Goal: Transaction & Acquisition: Purchase product/service

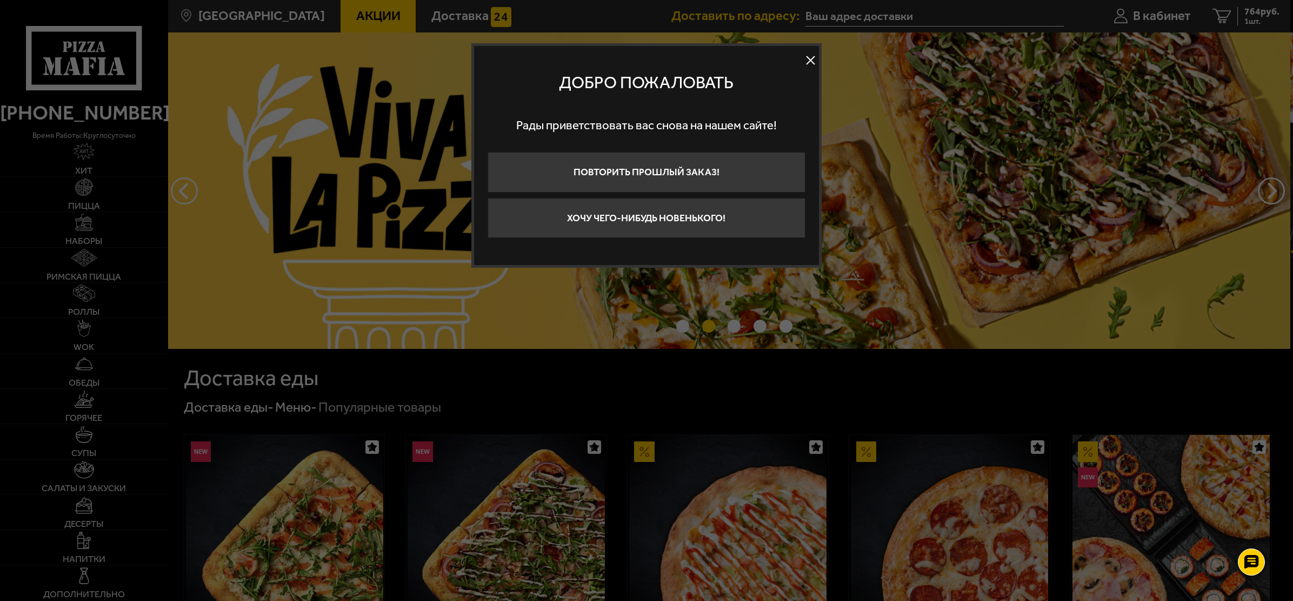
click at [812, 59] on button at bounding box center [811, 60] width 16 height 16
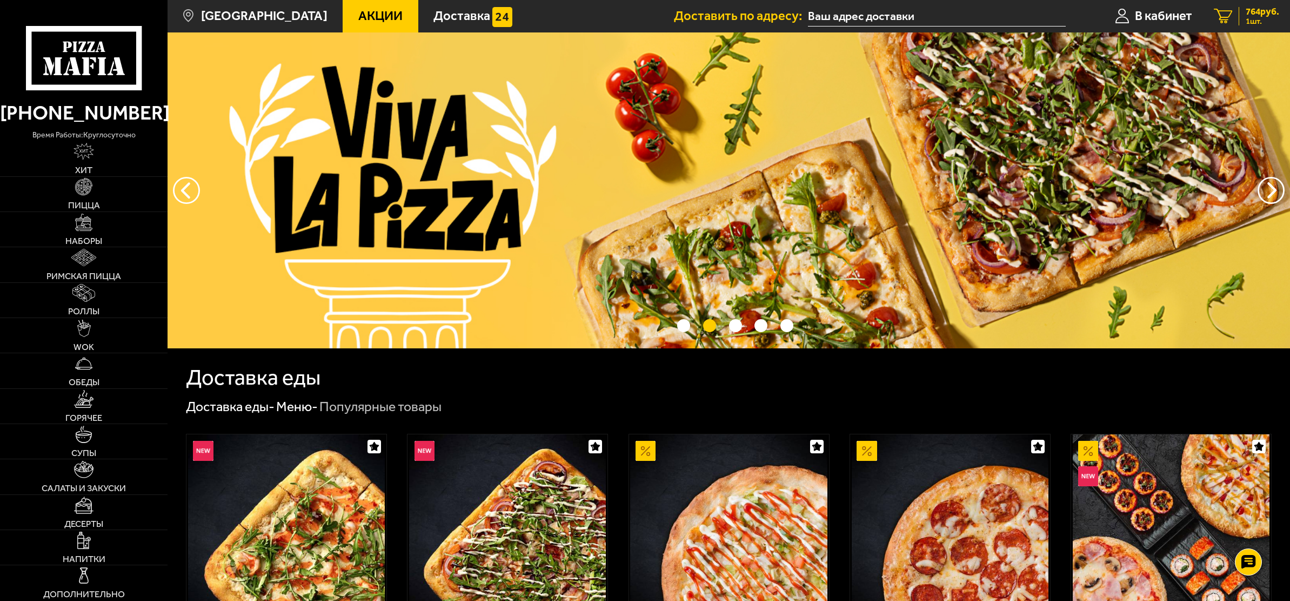
click at [1249, 13] on span "764 руб." at bounding box center [1263, 11] width 34 height 9
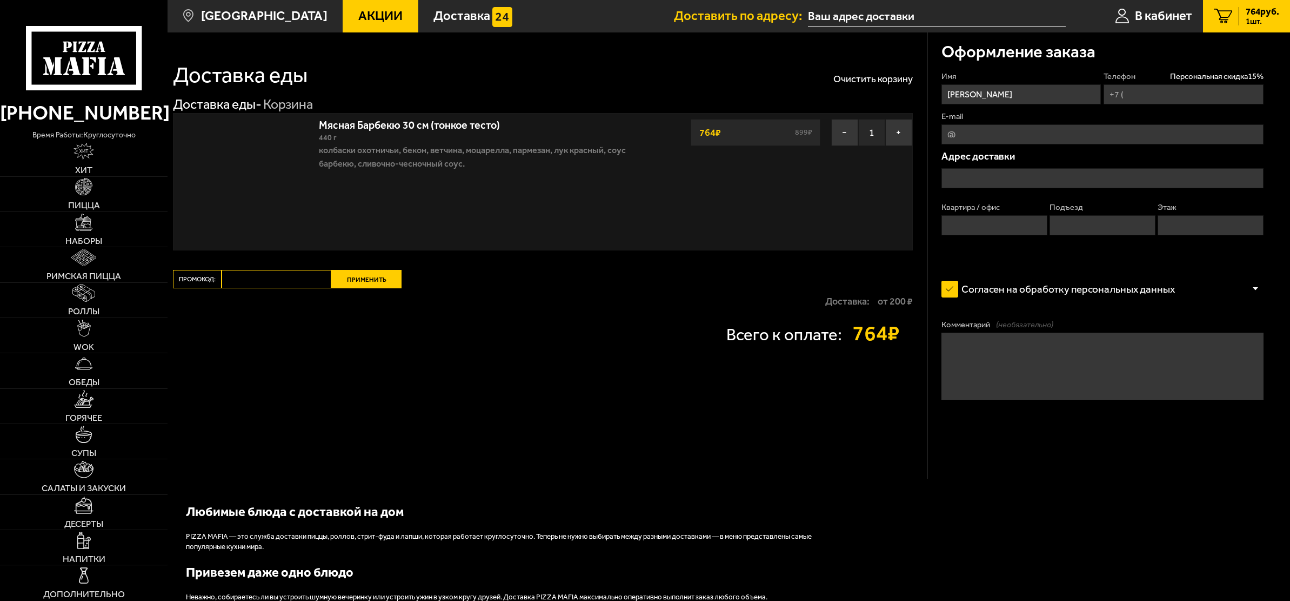
type input "[PHONE_NUMBER]"
type input "[STREET_ADDRESS]"
type input "17"
type input "1"
type input "4"
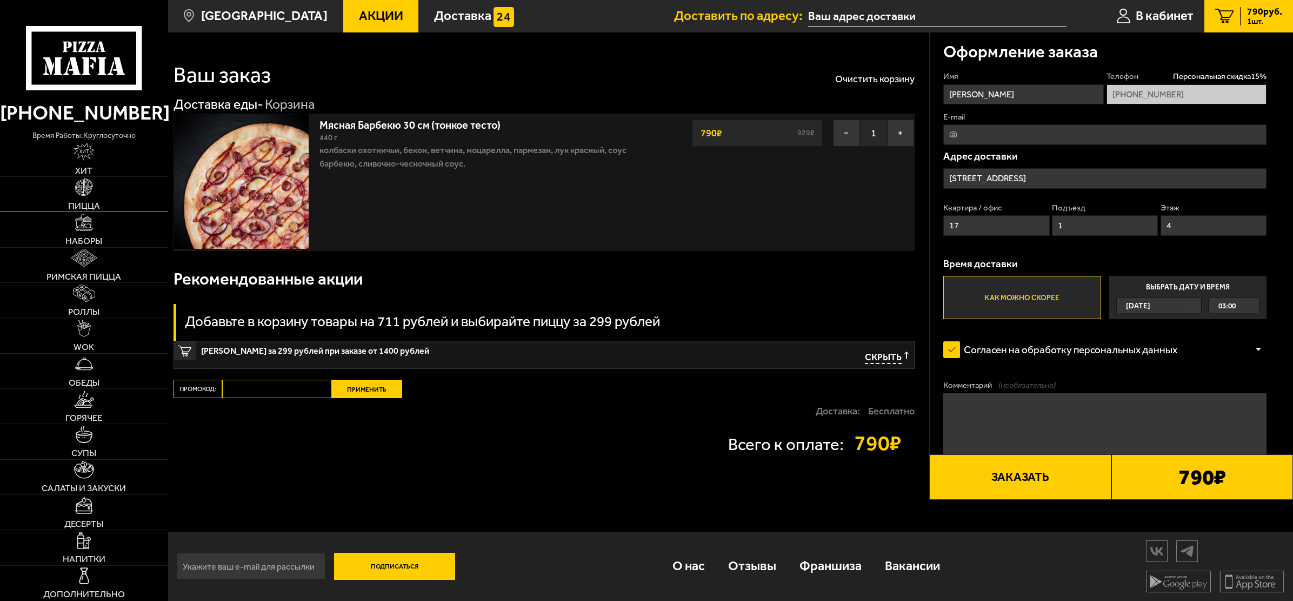
click at [68, 196] on link "Пицца" at bounding box center [84, 194] width 168 height 35
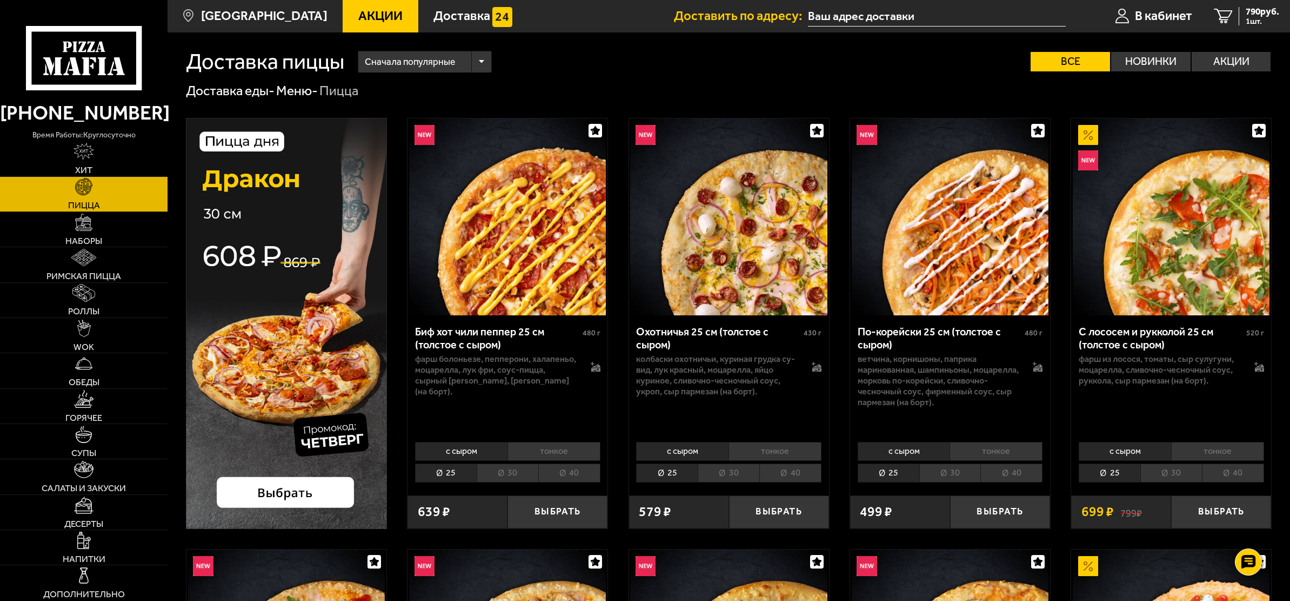
click at [271, 302] on img at bounding box center [286, 323] width 201 height 411
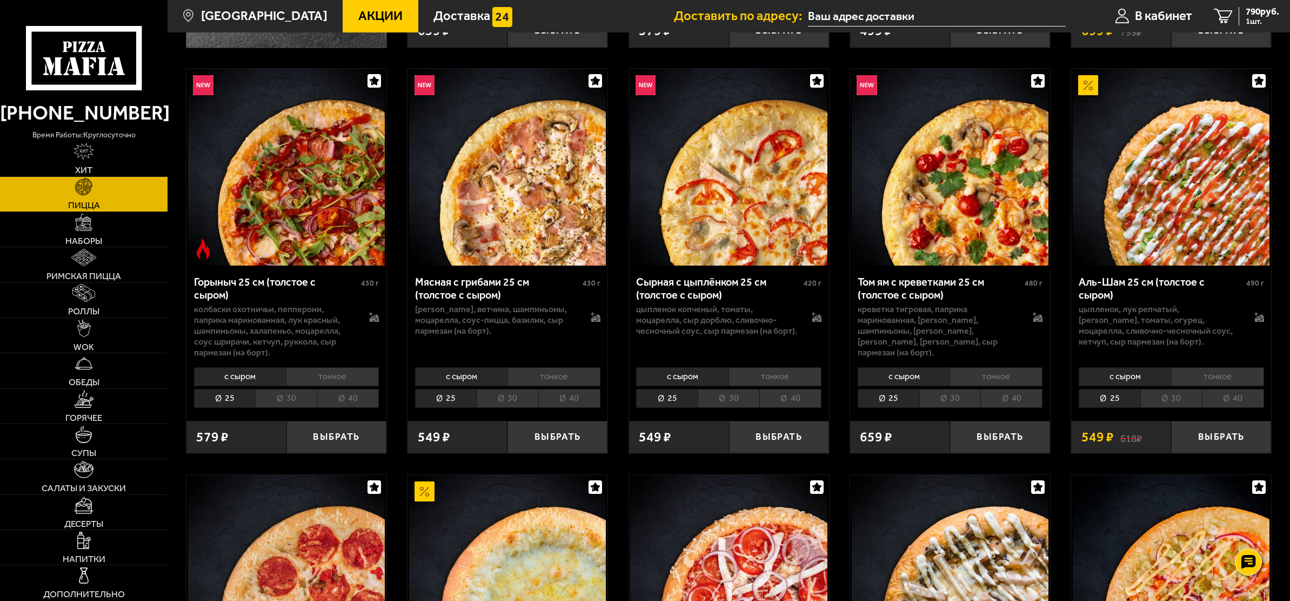
scroll to position [486, 0]
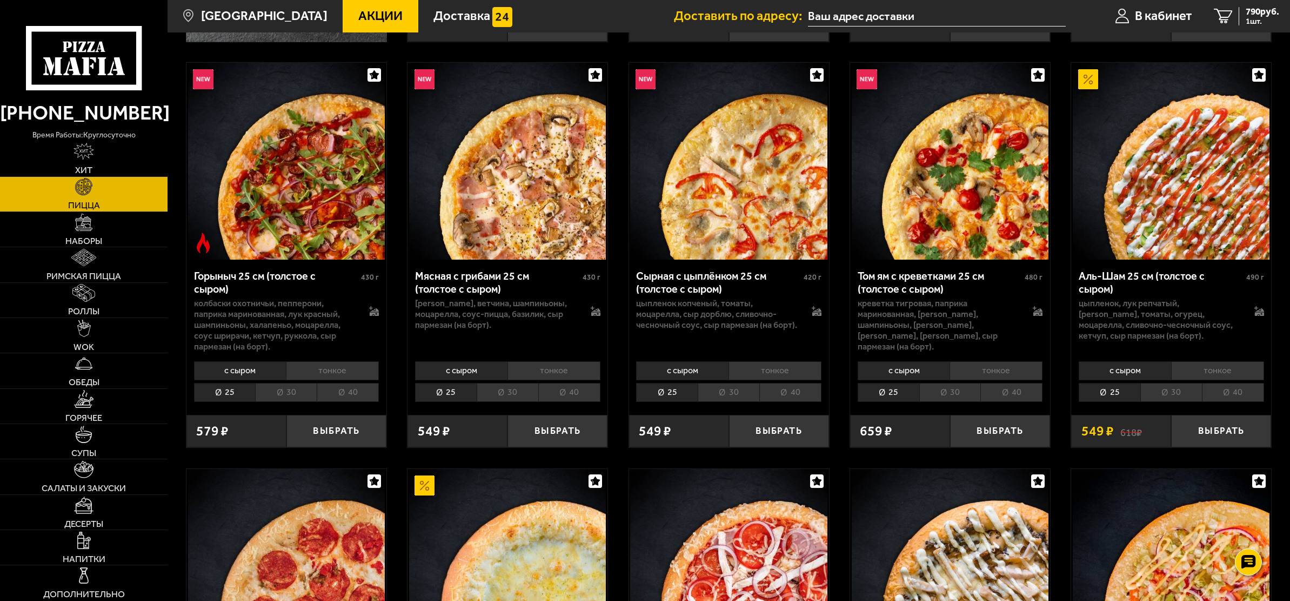
click at [1174, 397] on li "30" at bounding box center [1171, 392] width 62 height 19
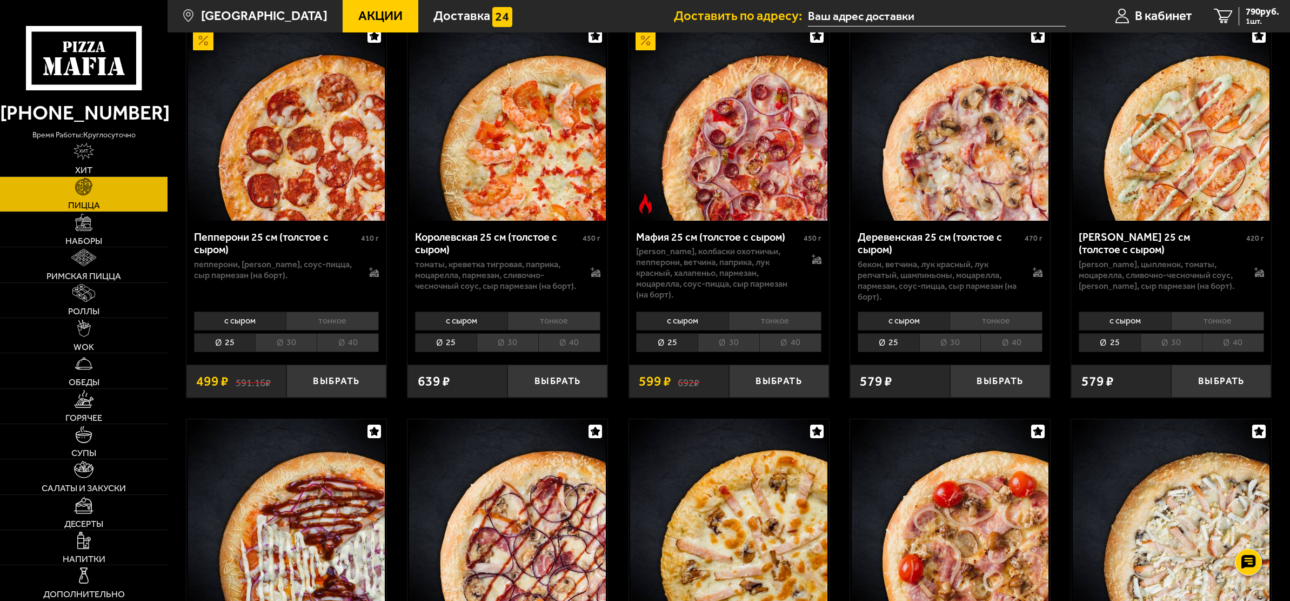
scroll to position [1730, 0]
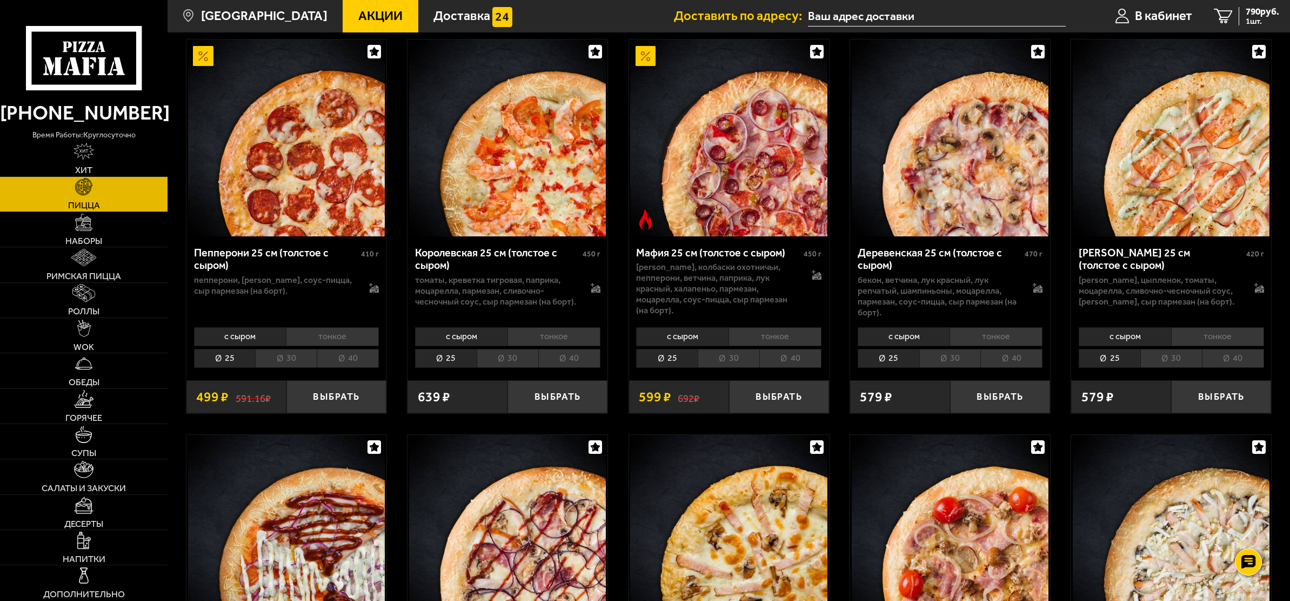
click at [948, 349] on li "30" at bounding box center [950, 358] width 62 height 19
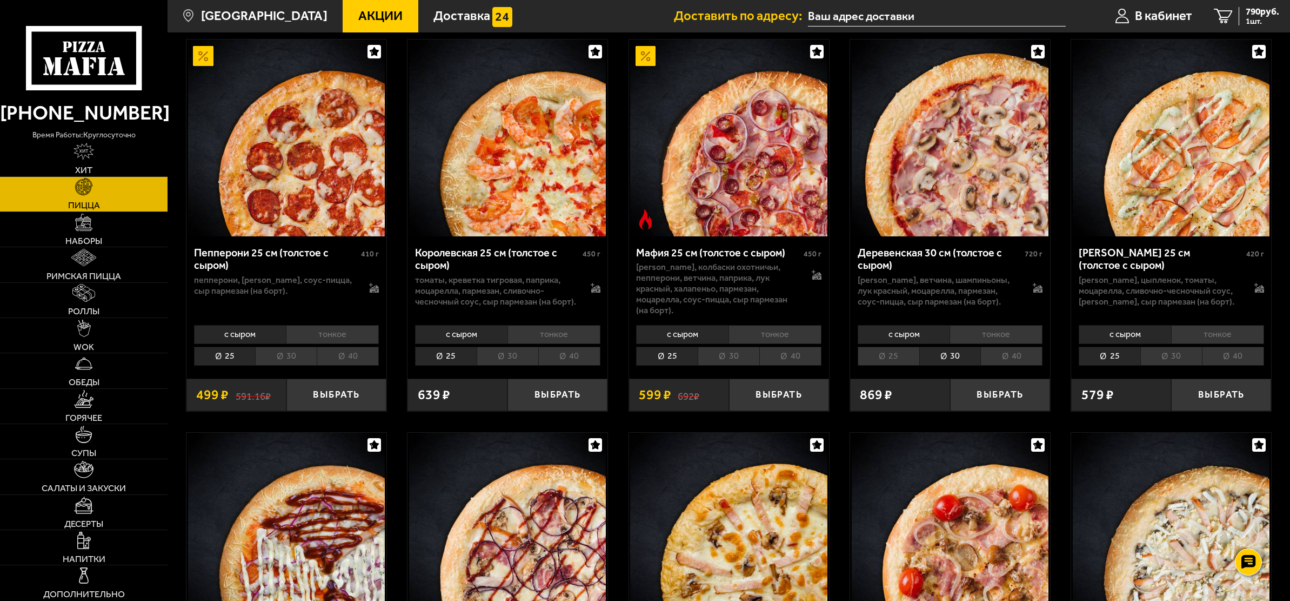
click at [980, 325] on li "тонкое" at bounding box center [996, 334] width 93 height 19
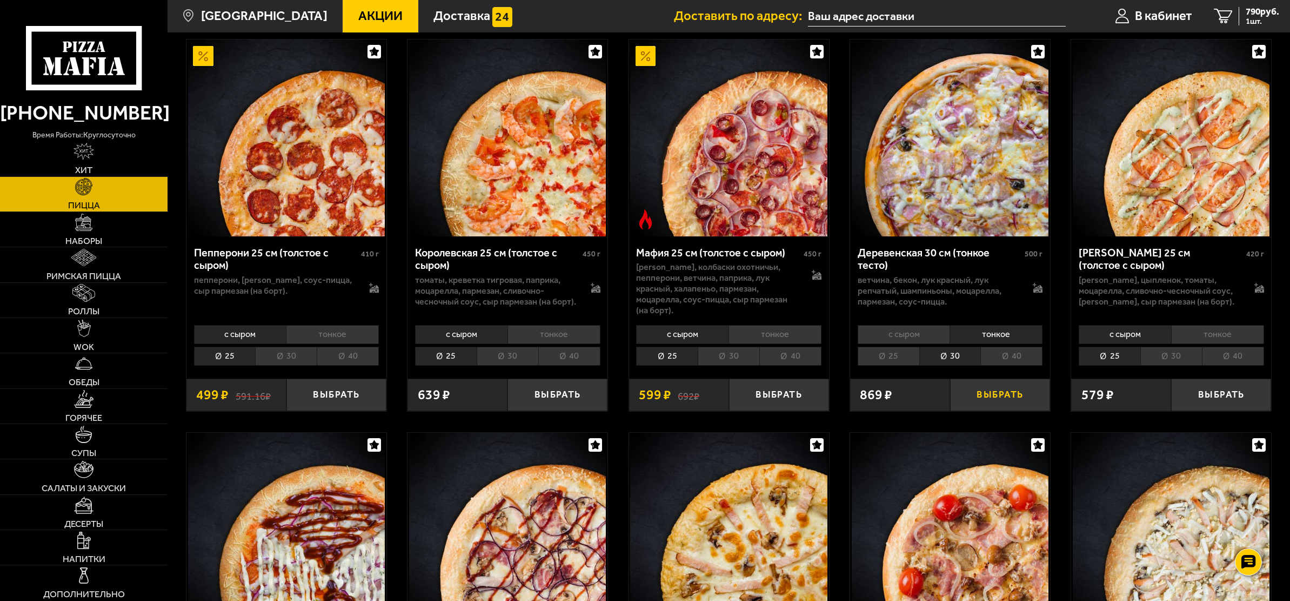
click at [994, 379] on button "Выбрать" at bounding box center [1000, 394] width 100 height 33
click at [108, 476] on link "Салаты и закуски" at bounding box center [84, 476] width 168 height 35
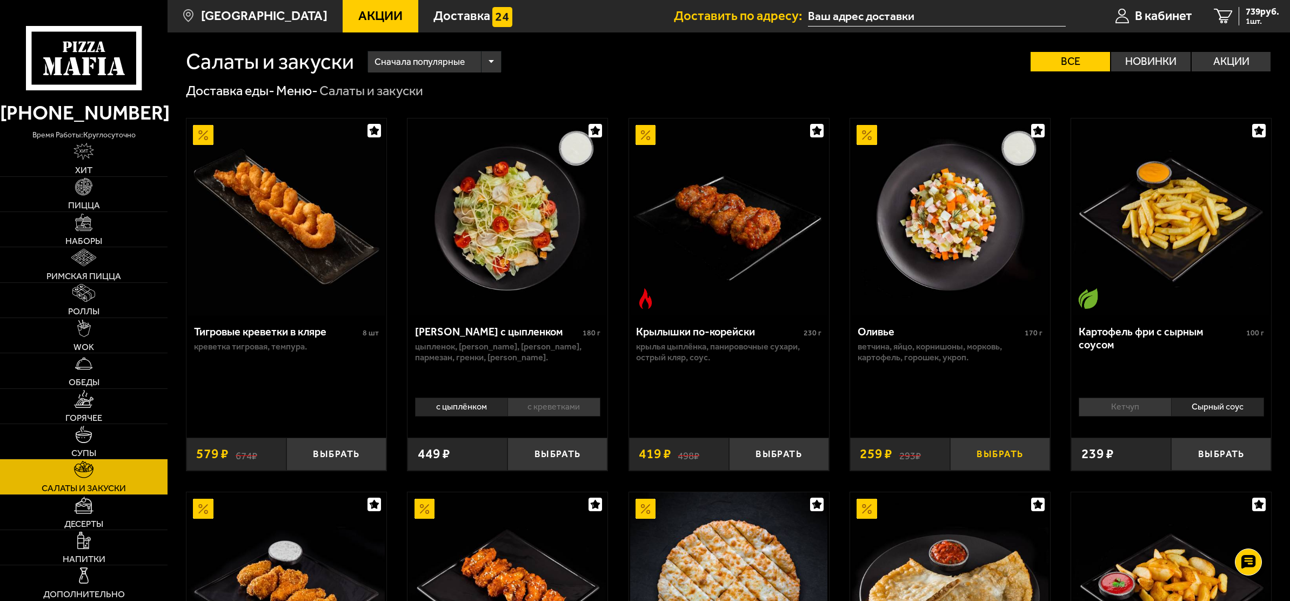
click at [1016, 454] on button "Выбрать" at bounding box center [1000, 453] width 100 height 33
click at [1262, 23] on span "2 шт." at bounding box center [1263, 21] width 34 height 8
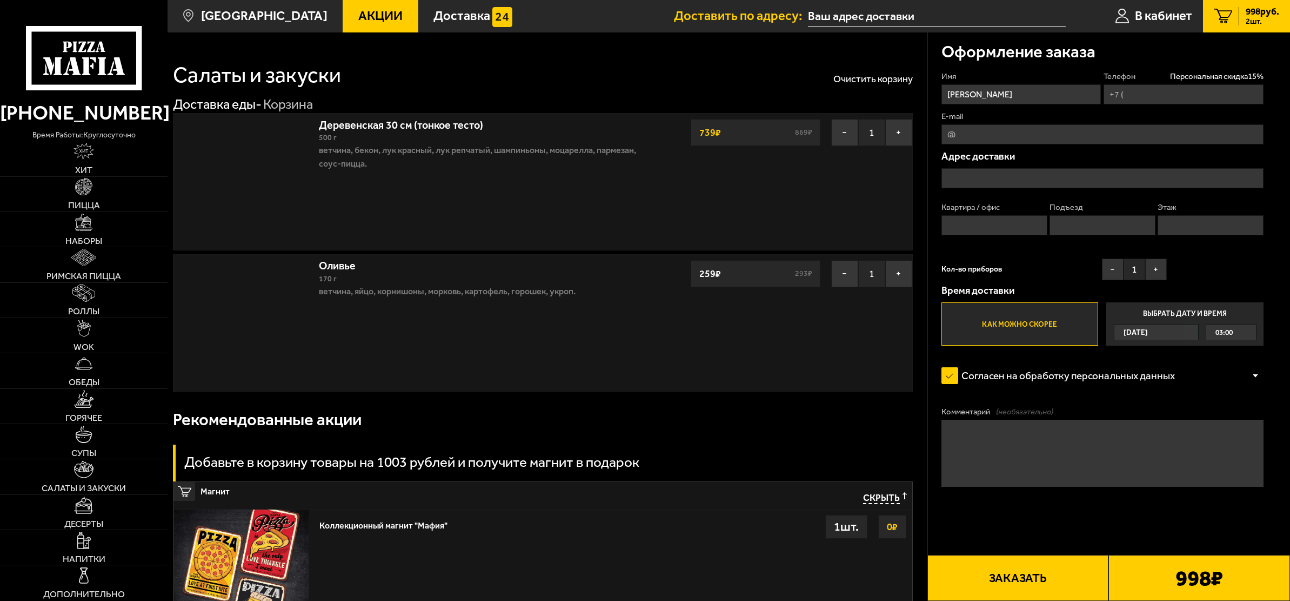
type input "[PHONE_NUMBER]"
type input "[STREET_ADDRESS]"
type input "17"
type input "1"
type input "4"
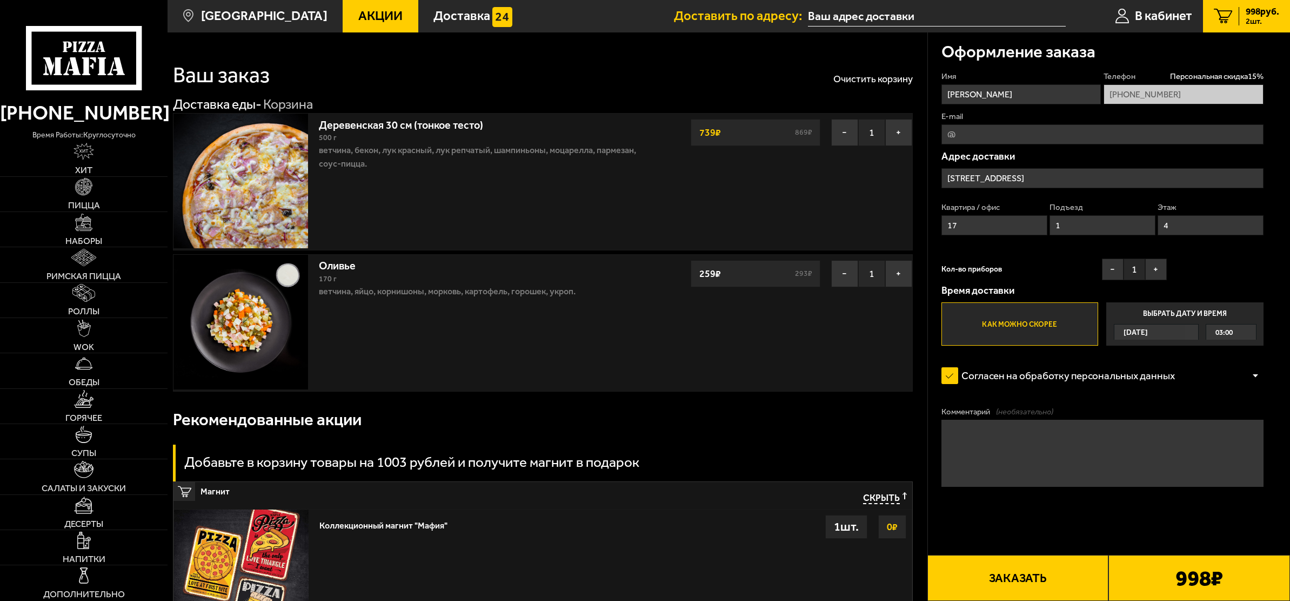
click at [1061, 576] on button "Заказать" at bounding box center [1019, 578] width 182 height 46
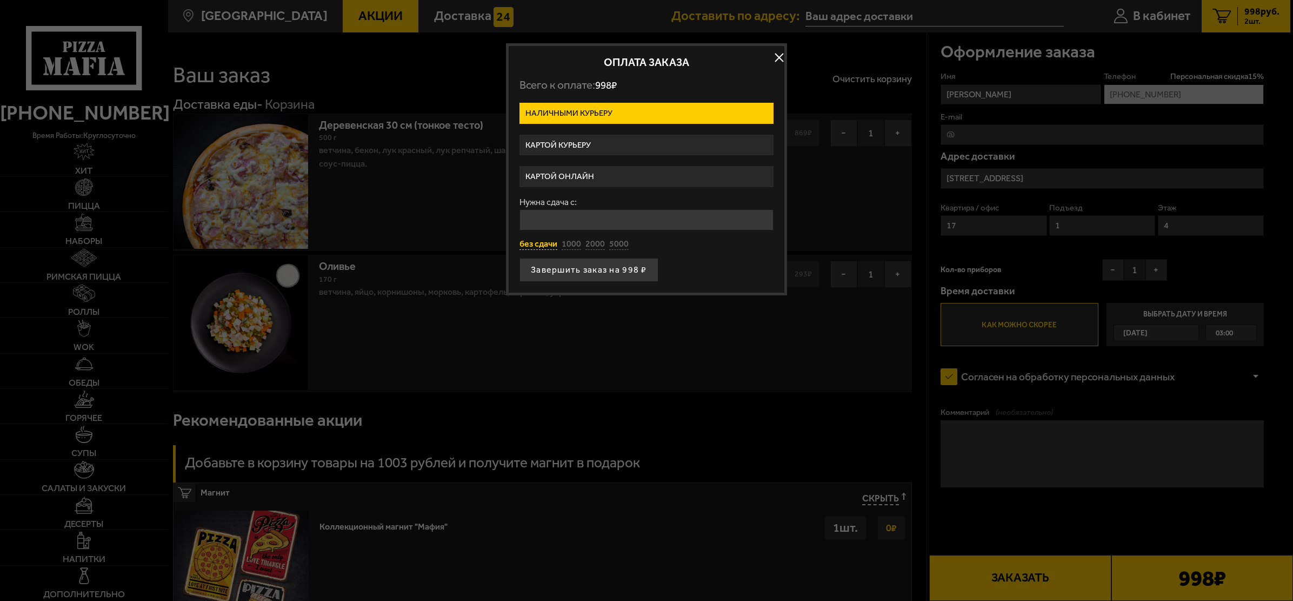
click at [545, 246] on button "без сдачи" at bounding box center [538, 244] width 38 height 12
type input "0"
click at [630, 277] on button "Завершить заказ на 998 ₽" at bounding box center [588, 270] width 139 height 24
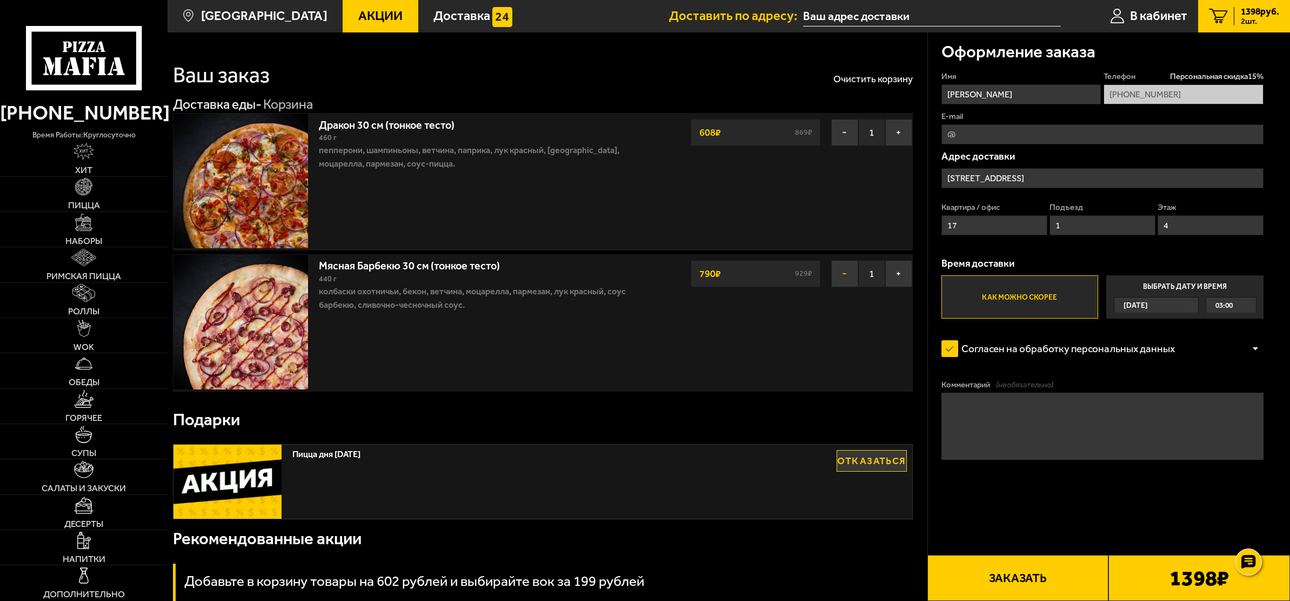
click at [848, 276] on button "−" at bounding box center [844, 273] width 27 height 27
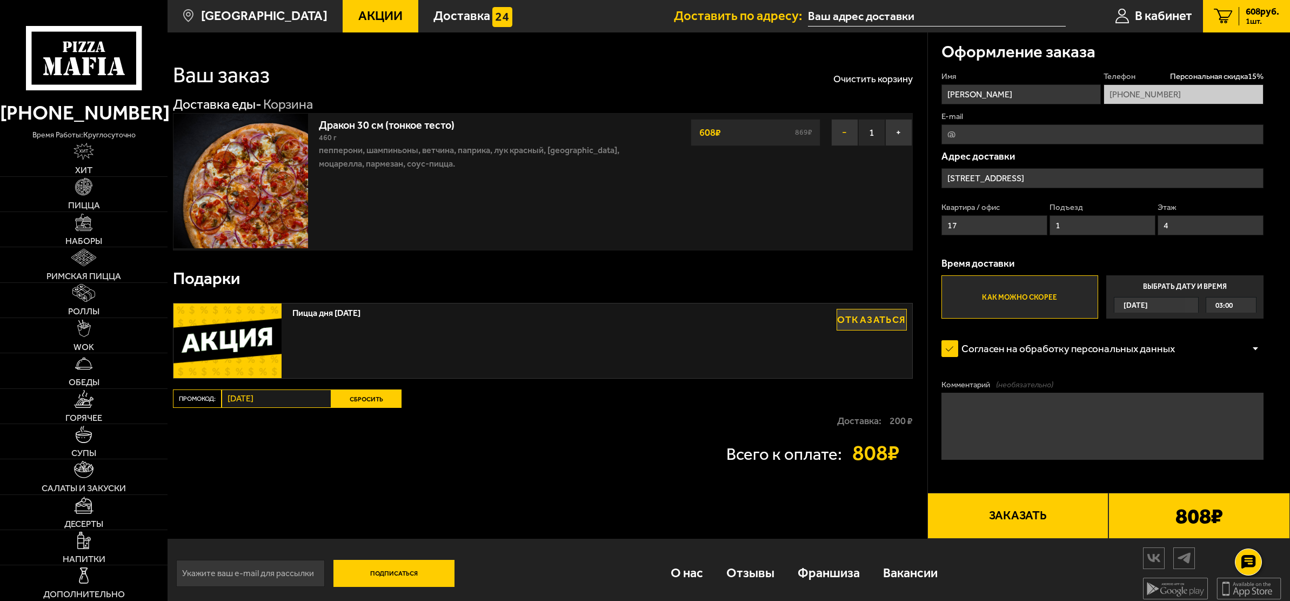
click at [842, 142] on button "−" at bounding box center [844, 132] width 27 height 27
